Goal: Task Accomplishment & Management: Manage account settings

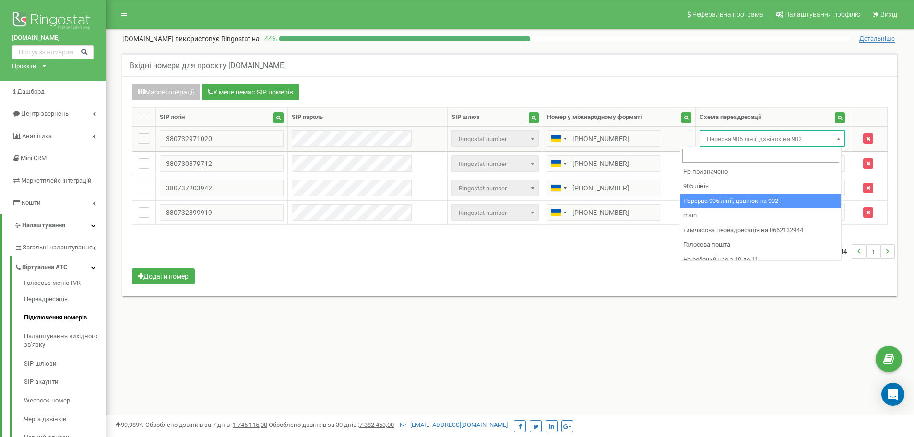
click at [763, 134] on span "Перерва 905 лінії, дзвінок на 902" at bounding box center [772, 138] width 139 height 13
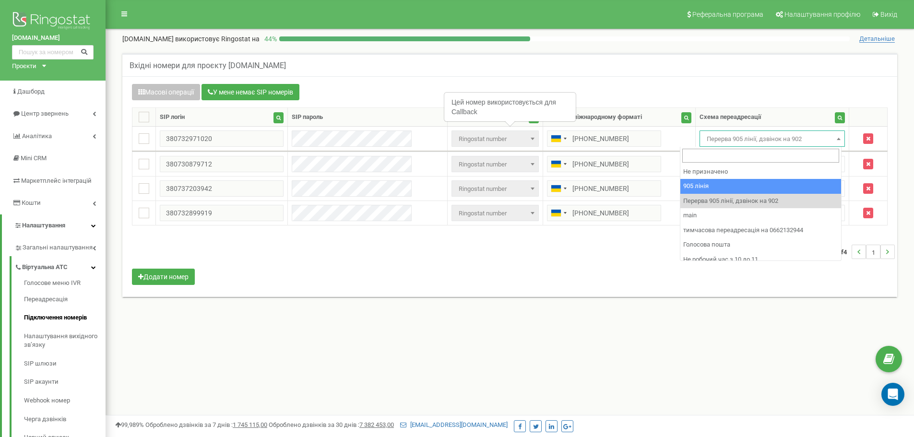
select select "173559"
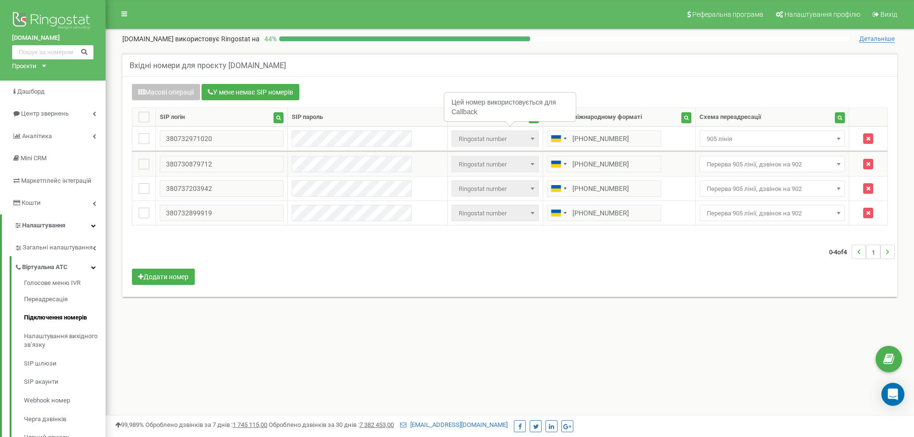
click at [752, 165] on span "Перерва 905 лінії, дзвінок на 902" at bounding box center [772, 164] width 139 height 13
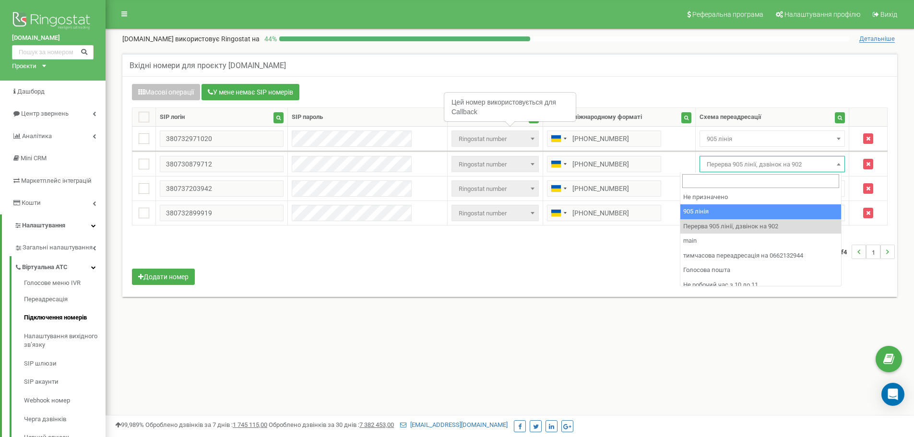
drag, startPoint x: 769, startPoint y: 213, endPoint x: 760, endPoint y: 190, distance: 25.2
select select "173559"
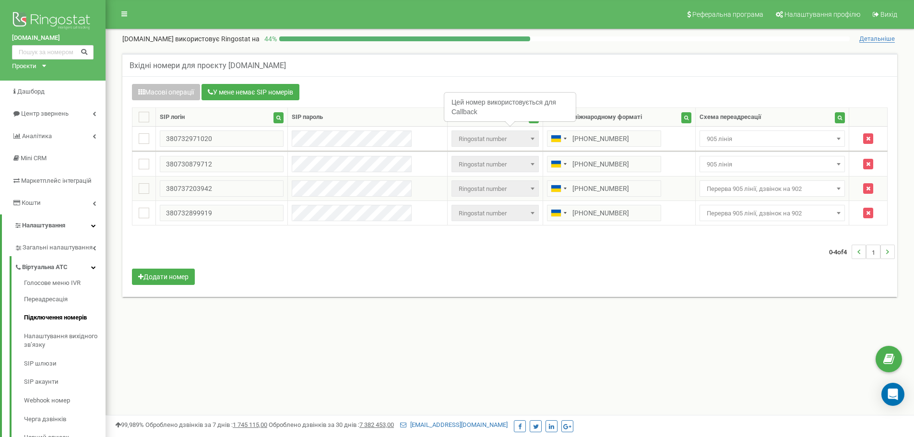
click at [753, 181] on span "Перерва 905 лінії, дзвінок на 902" at bounding box center [773, 188] width 146 height 16
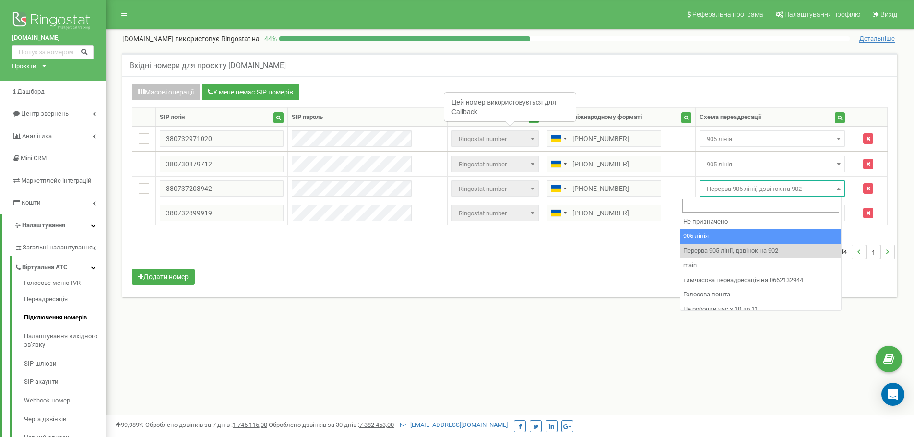
select select "173559"
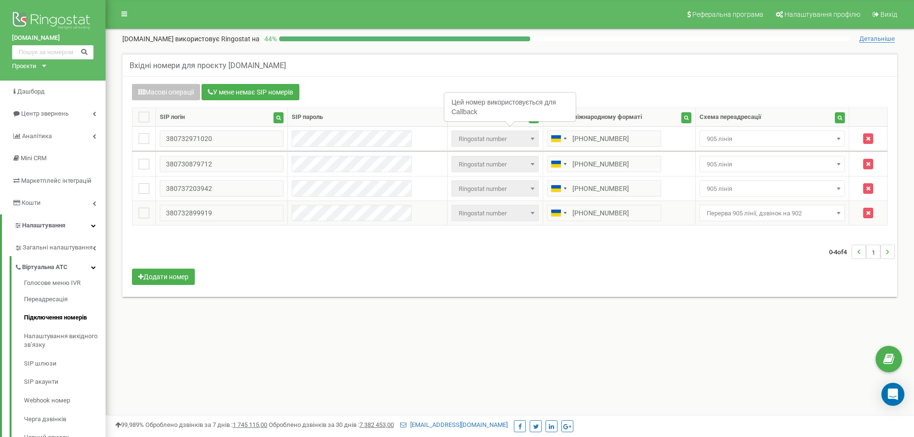
click at [752, 215] on span "Перерва 905 лінії, дзвінок на 902" at bounding box center [772, 213] width 139 height 13
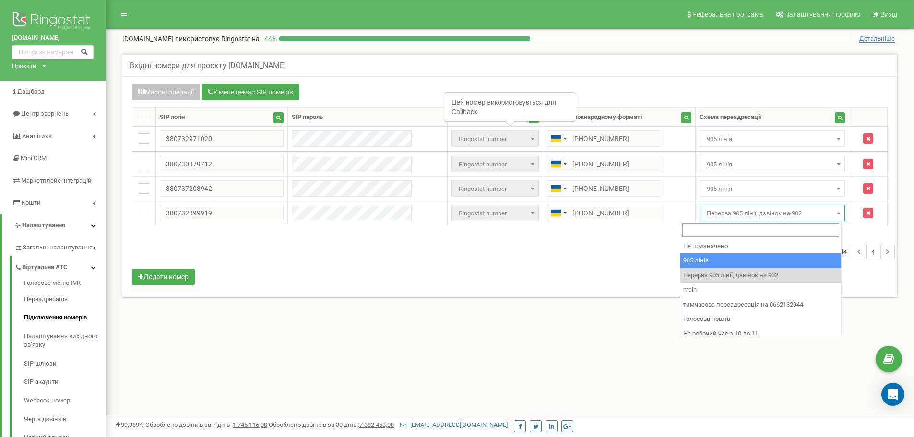
select select "173559"
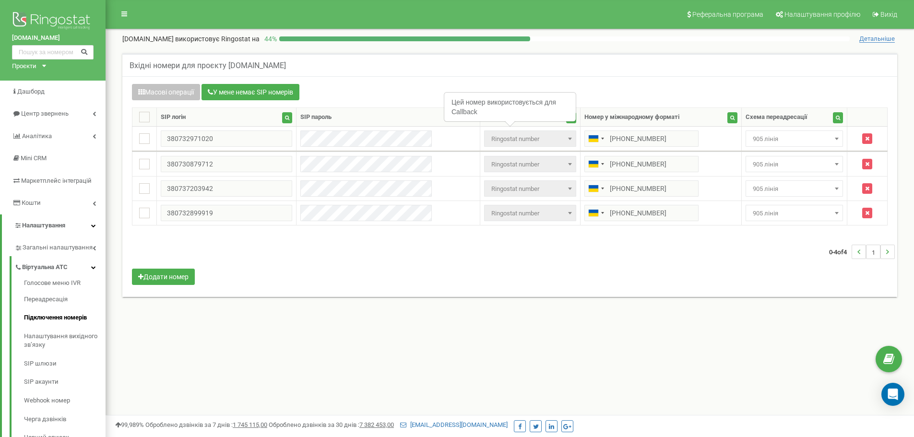
click at [757, 261] on div "0-4 of 4 1" at bounding box center [510, 252] width 770 height 34
